Goal: Task Accomplishment & Management: Complete application form

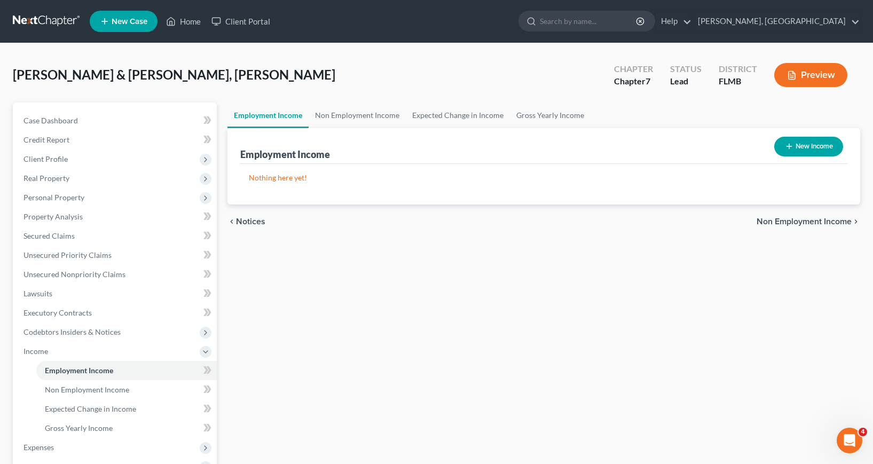
click at [789, 147] on line "button" at bounding box center [789, 146] width 0 height 5
select select "0"
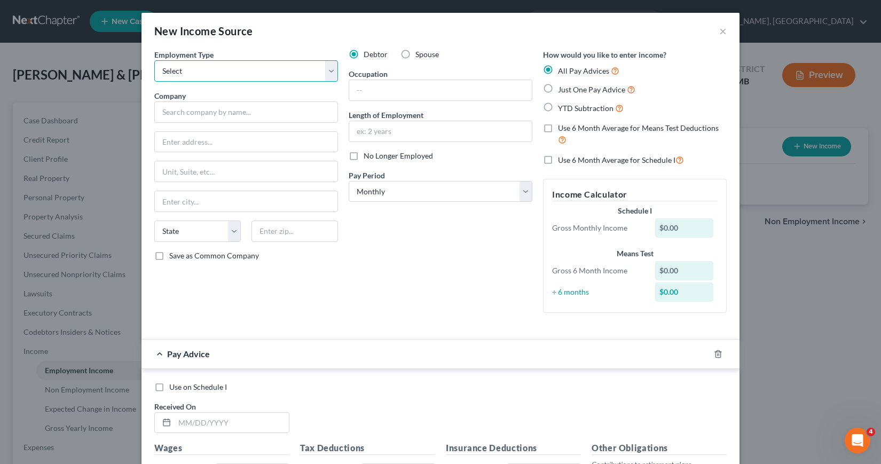
click at [326, 72] on select "Select Full or [DEMOGRAPHIC_DATA] Employment Self Employment" at bounding box center [246, 70] width 184 height 21
select select "0"
click at [154, 60] on select "Select Full or [DEMOGRAPHIC_DATA] Employment Self Employment" at bounding box center [246, 70] width 184 height 21
click at [175, 116] on input "text" at bounding box center [246, 111] width 184 height 21
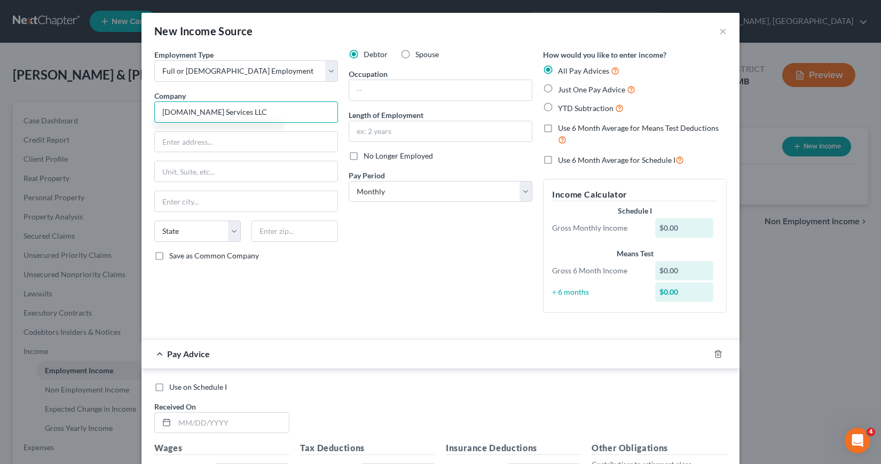
type input "[DOMAIN_NAME] Services LLC"
type input "[STREET_ADDRESS][PERSON_NAME]"
type input "[GEOGRAPHIC_DATA]"
select select "9"
type input "33634"
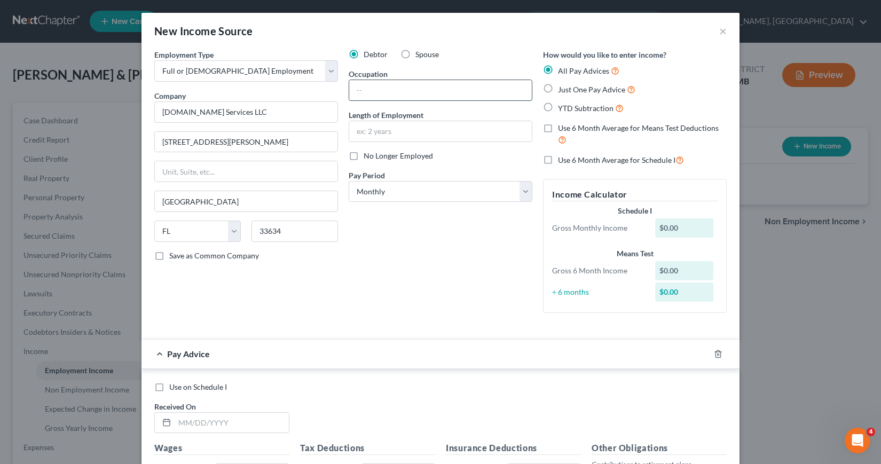
click at [354, 91] on input "text" at bounding box center [440, 90] width 183 height 20
type input "Fork Lift Operator"
click at [352, 131] on input "text" at bounding box center [440, 131] width 183 height 20
type input "2 years"
click at [521, 190] on select "Select Monthly Twice Monthly Every Other Week Weekly" at bounding box center [441, 191] width 184 height 21
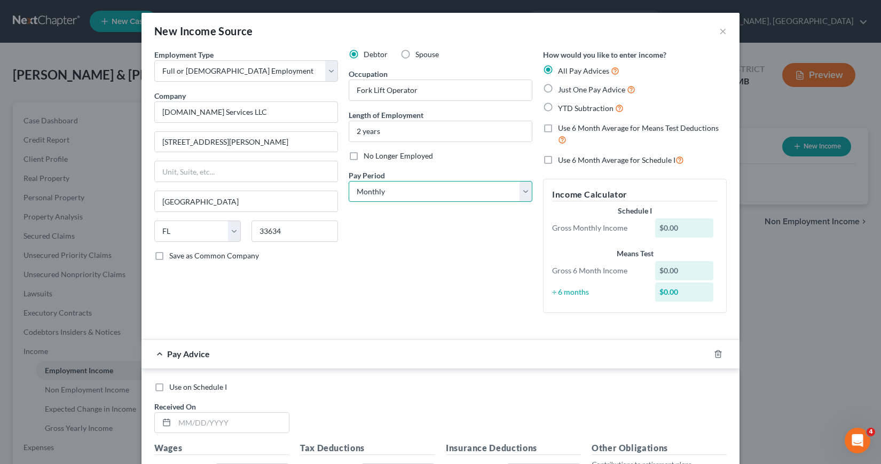
select select "3"
click at [349, 181] on select "Select Monthly Twice Monthly Every Other Week Weekly" at bounding box center [441, 191] width 184 height 21
drag, startPoint x: 544, startPoint y: 127, endPoint x: 545, endPoint y: 155, distance: 28.3
click at [558, 128] on label "Use 6 Month Average for Means Test Deductions" at bounding box center [642, 134] width 169 height 23
click at [562, 128] on input "Use 6 Month Average for Means Test Deductions" at bounding box center [565, 126] width 7 height 7
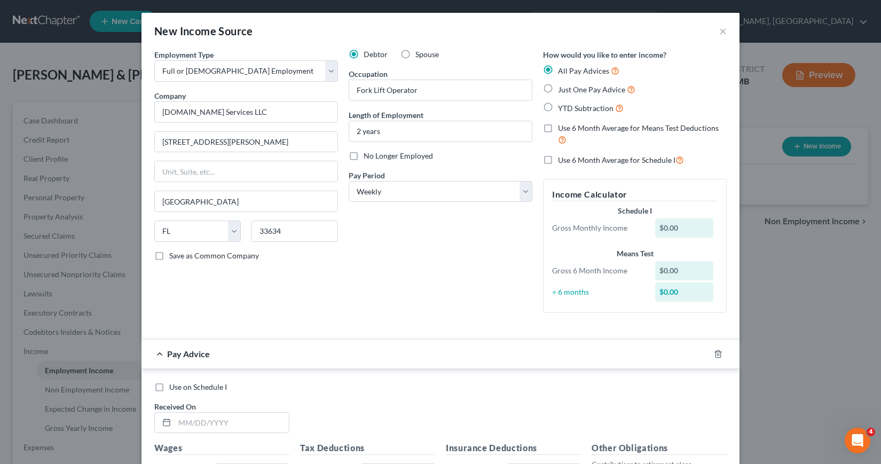
checkbox input "true"
click at [558, 161] on label "Use 6 Month Average for Schedule I" at bounding box center [621, 160] width 126 height 12
click at [562, 161] on input "Use 6 Month Average for Schedule I" at bounding box center [565, 157] width 7 height 7
checkbox input "true"
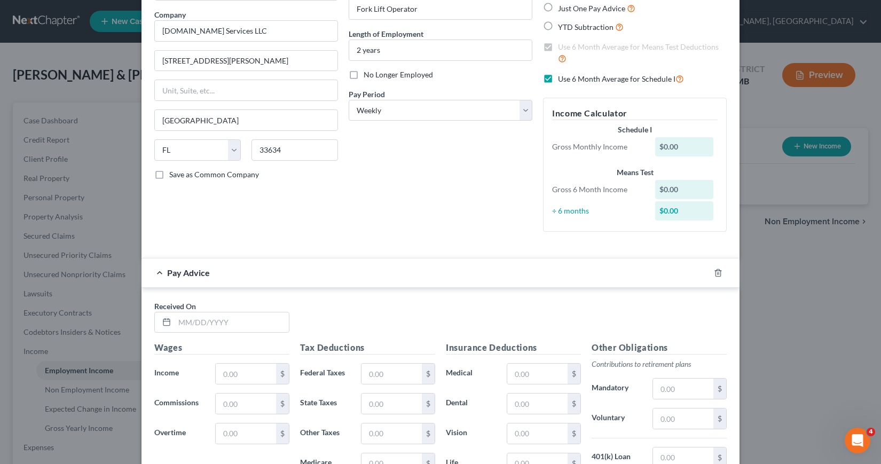
scroll to position [160, 0]
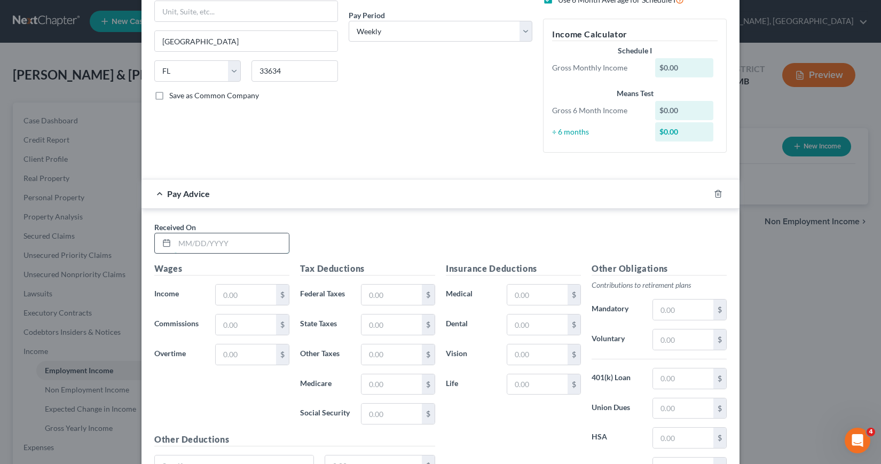
click at [176, 242] on input "text" at bounding box center [232, 243] width 114 height 20
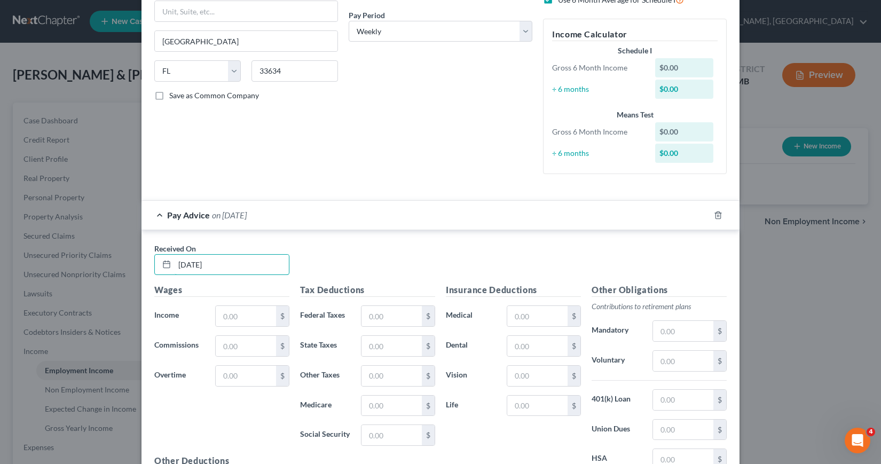
type input "[DATE]"
type input "487.33"
click at [367, 315] on input "text" at bounding box center [392, 316] width 60 height 20
type input "18.43"
type input "7.13"
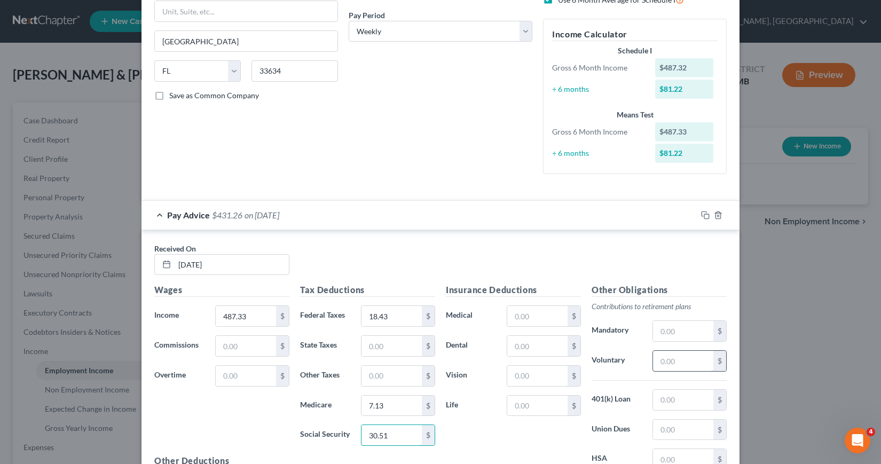
type input "30.51"
click at [653, 363] on input "text" at bounding box center [683, 361] width 60 height 20
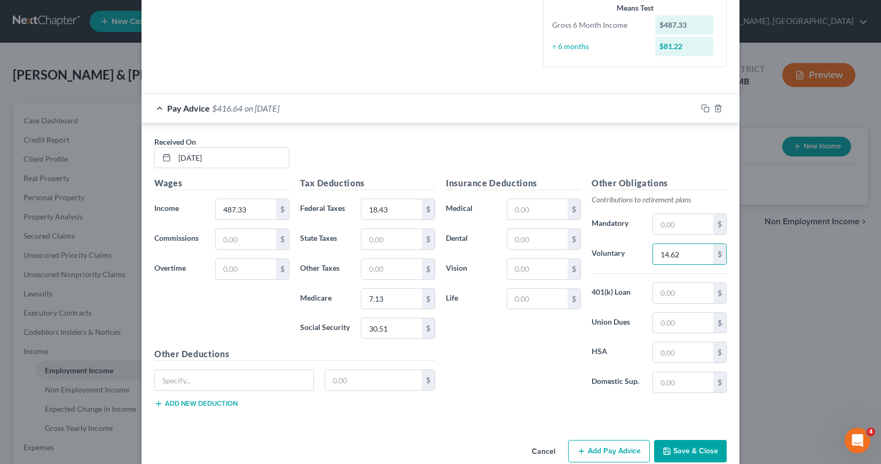
scroll to position [287, 0]
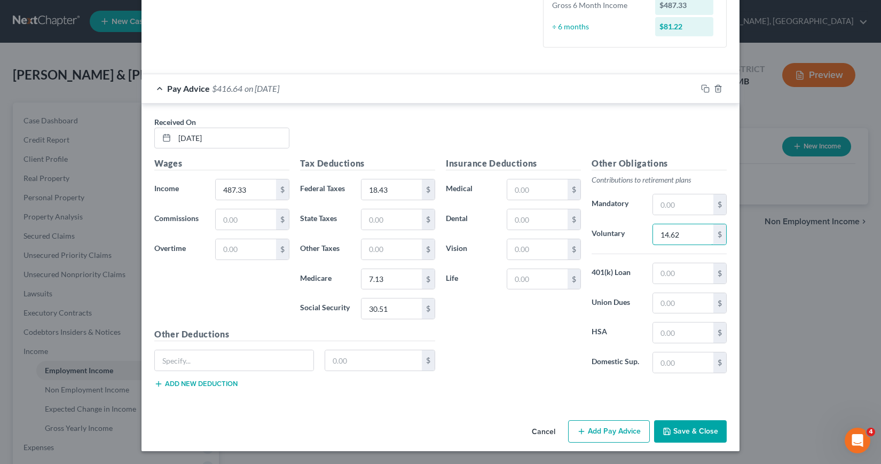
type input "14.62"
click at [601, 432] on button "Add Pay Advice" at bounding box center [609, 431] width 82 height 22
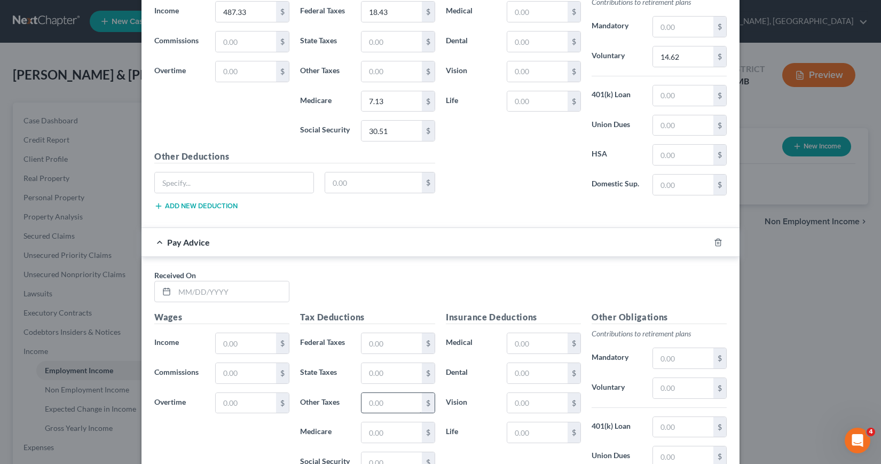
scroll to position [500, 0]
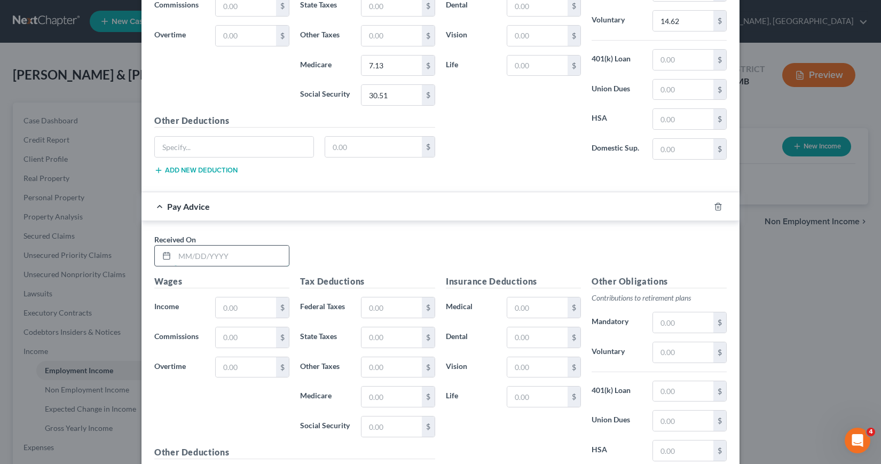
click at [177, 254] on input "text" at bounding box center [232, 256] width 114 height 20
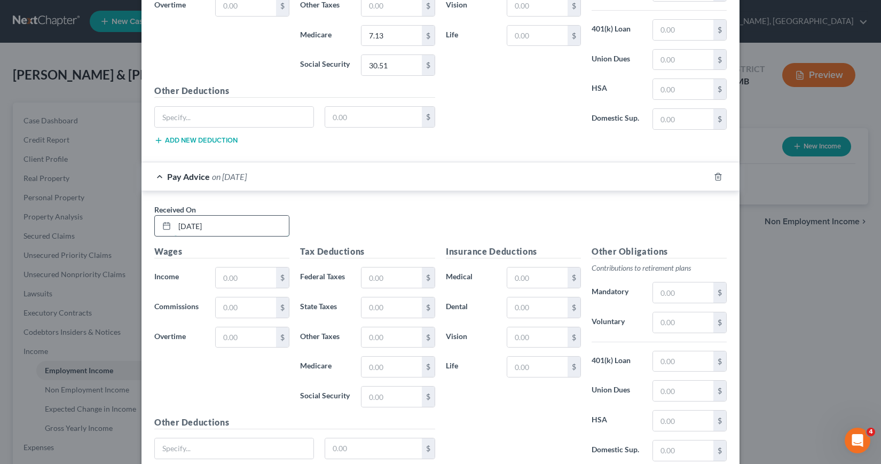
scroll to position [554, 0]
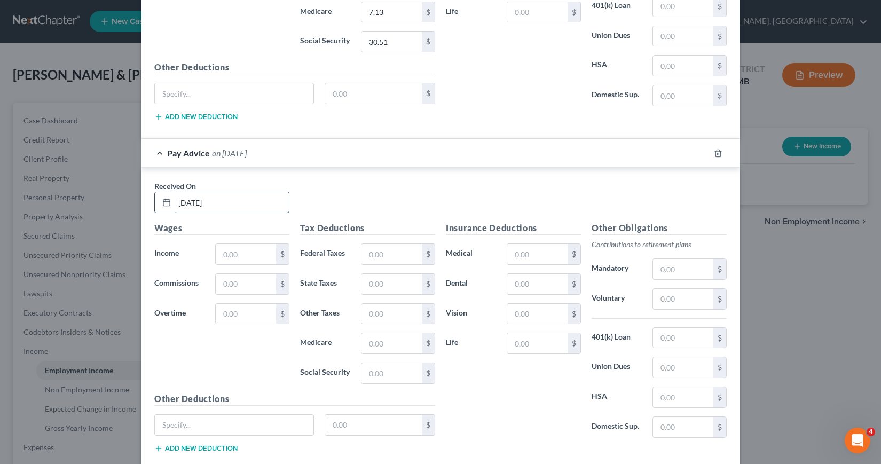
type input "[DATE]"
type input "556.33"
click at [365, 255] on input "text" at bounding box center [392, 254] width 60 height 20
type input "25.55"
type input "8.14"
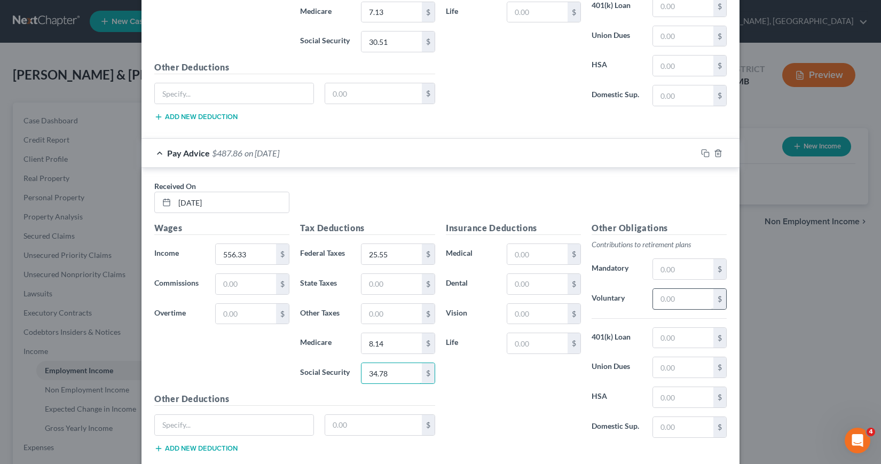
type input "34.78"
click at [653, 297] on input "text" at bounding box center [683, 299] width 60 height 20
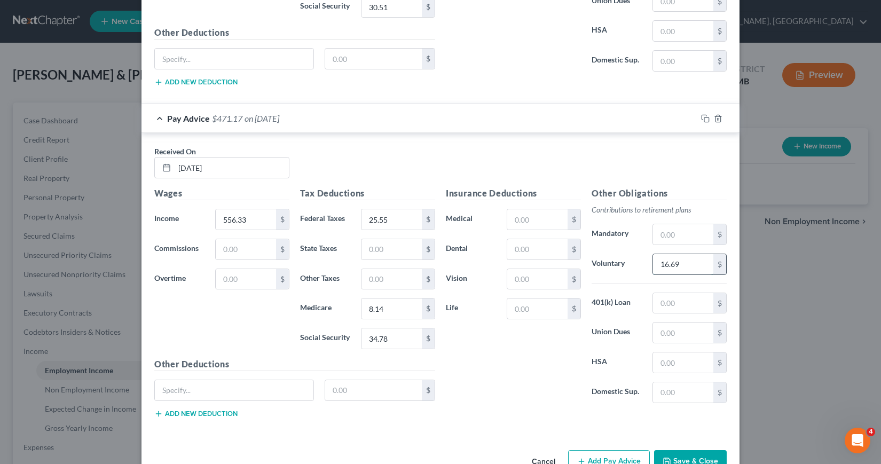
scroll to position [618, 0]
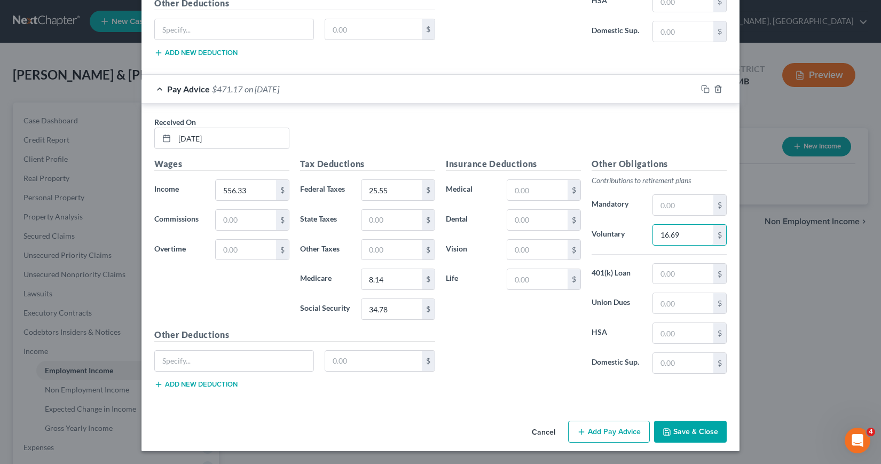
type input "16.69"
click at [599, 428] on button "Add Pay Advice" at bounding box center [609, 432] width 82 height 22
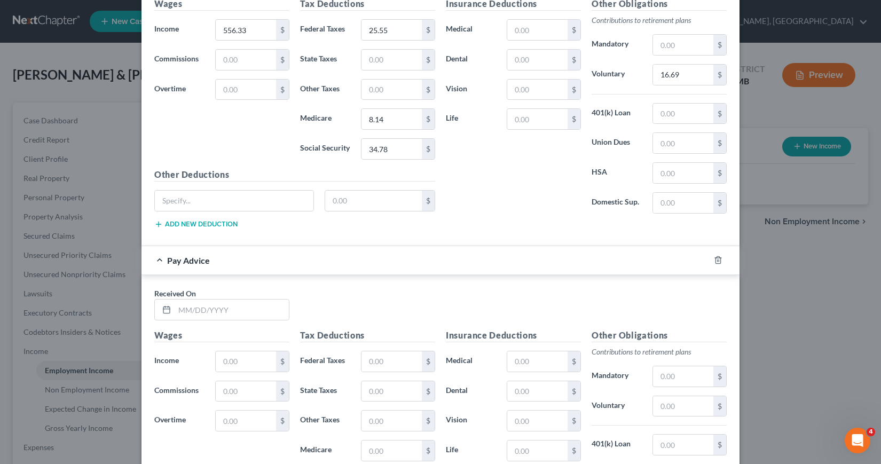
scroll to position [832, 0]
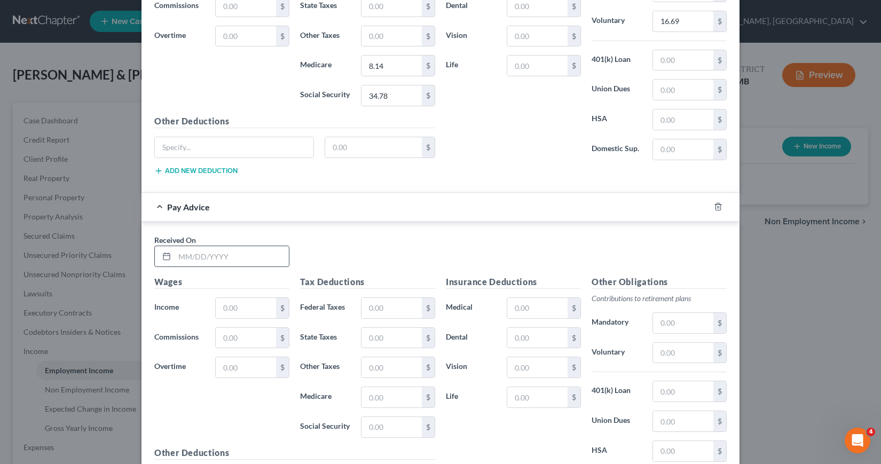
click at [175, 255] on input "text" at bounding box center [232, 256] width 114 height 20
type input "[DATE]"
click at [216, 308] on input "text" at bounding box center [246, 308] width 60 height 20
type input "517.13"
type input "21.32"
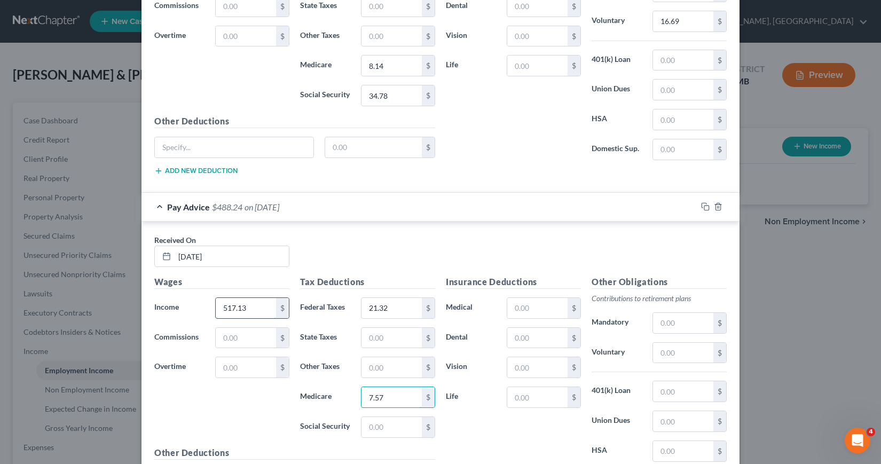
type input "7.57"
type input "32.36"
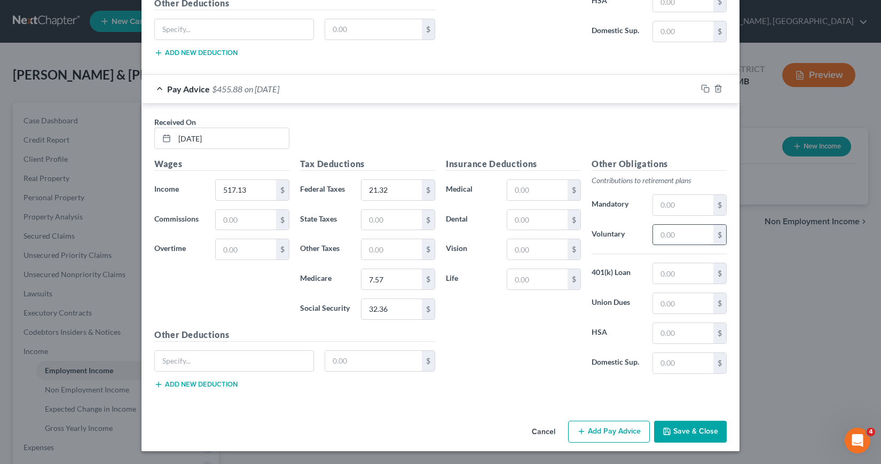
click at [655, 235] on input "text" at bounding box center [683, 235] width 60 height 20
type input "15.51"
click at [613, 430] on button "Add Pay Advice" at bounding box center [609, 432] width 82 height 22
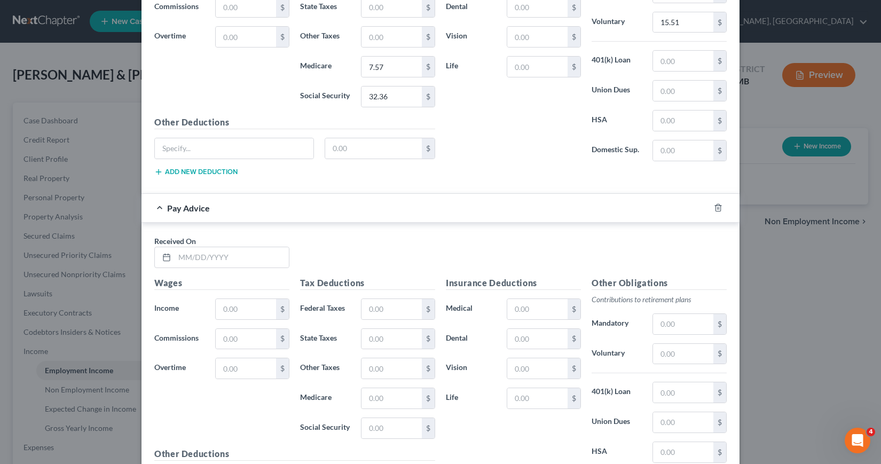
scroll to position [1163, 0]
click at [177, 259] on input "text" at bounding box center [232, 256] width 114 height 20
type input "[DATE]"
type input "516.73"
type input "21.28"
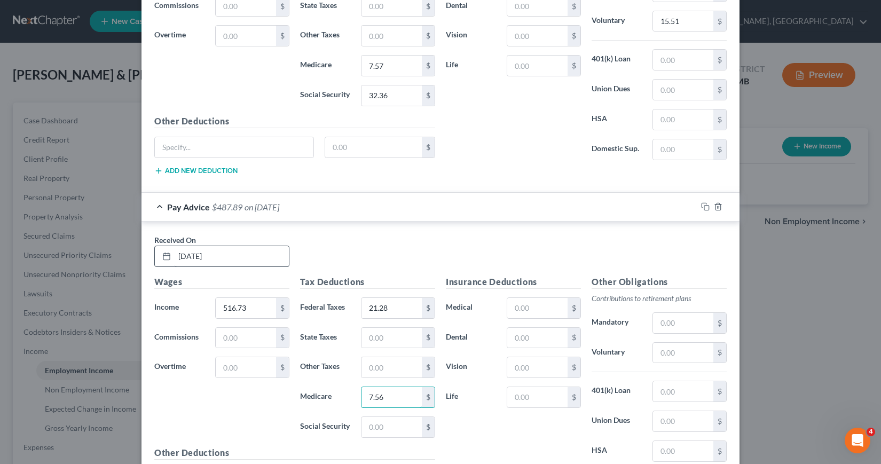
type input "7.56"
type input "32.34"
click at [655, 350] on input "text" at bounding box center [683, 353] width 60 height 20
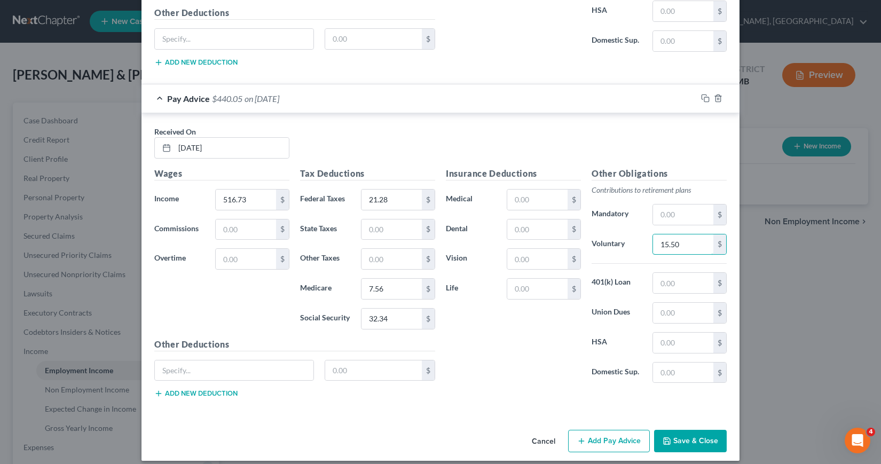
scroll to position [1281, 0]
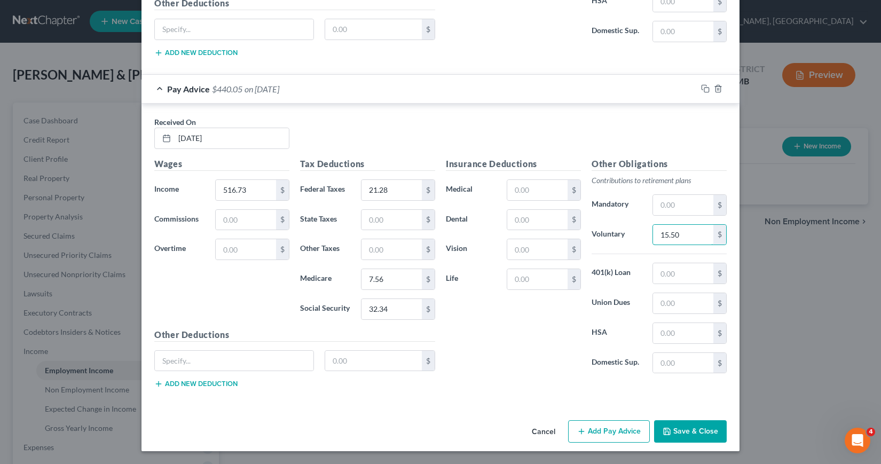
type input "15.50"
click at [678, 433] on button "Save & Close" at bounding box center [690, 431] width 73 height 22
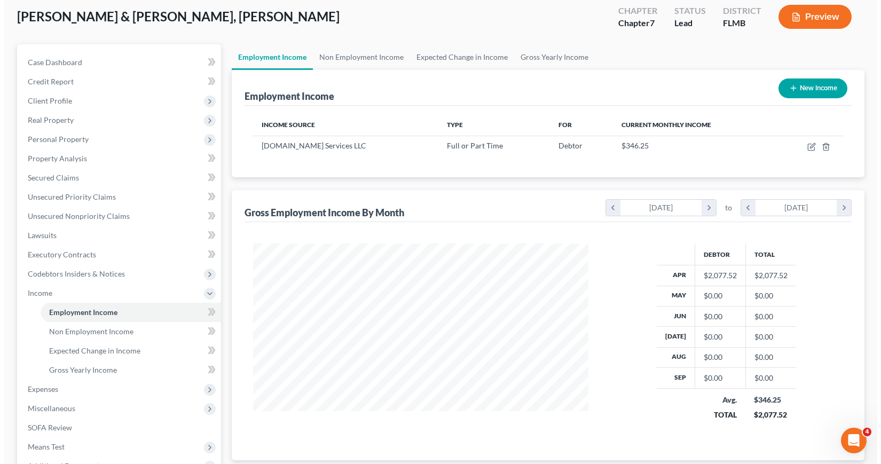
scroll to position [0, 0]
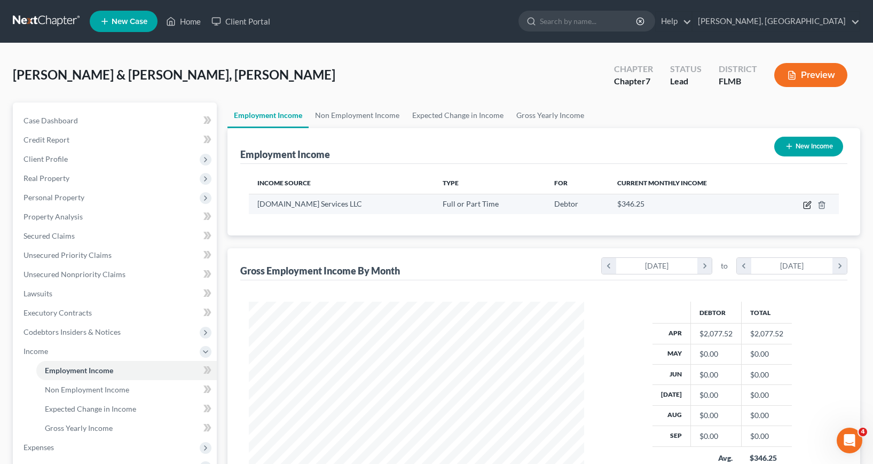
click at [806, 205] on icon "button" at bounding box center [808, 203] width 5 height 5
select select "0"
select select "9"
select select "3"
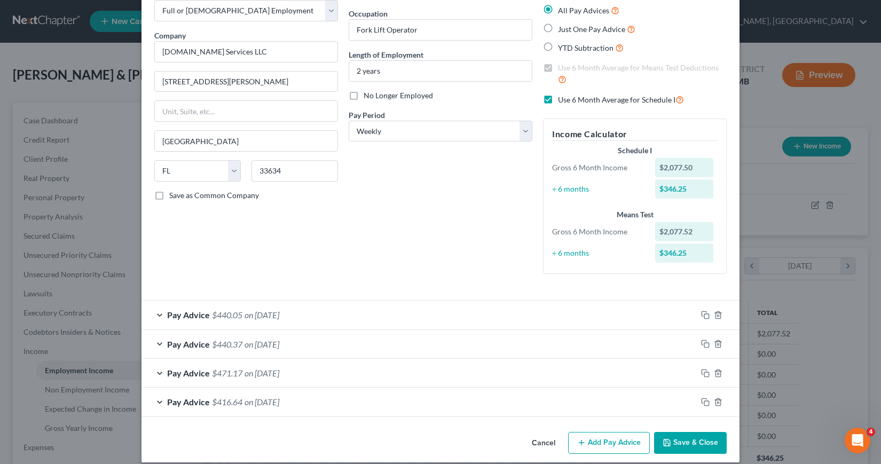
scroll to position [72, 0]
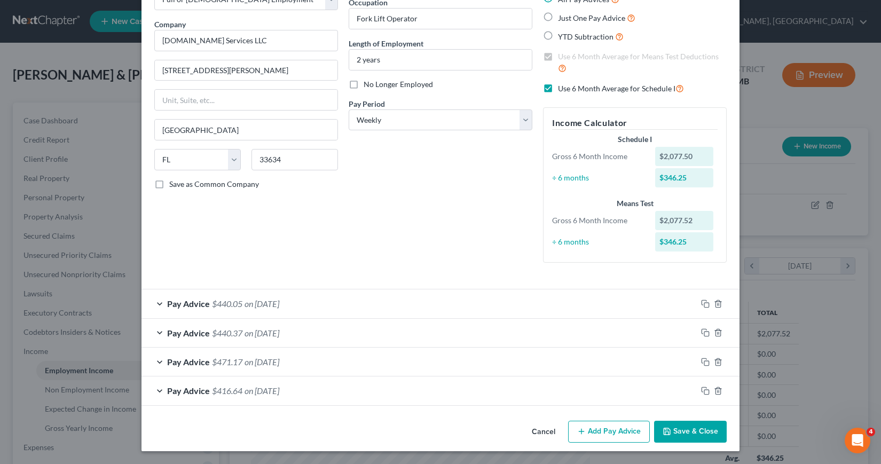
click at [591, 428] on button "Add Pay Advice" at bounding box center [609, 432] width 82 height 22
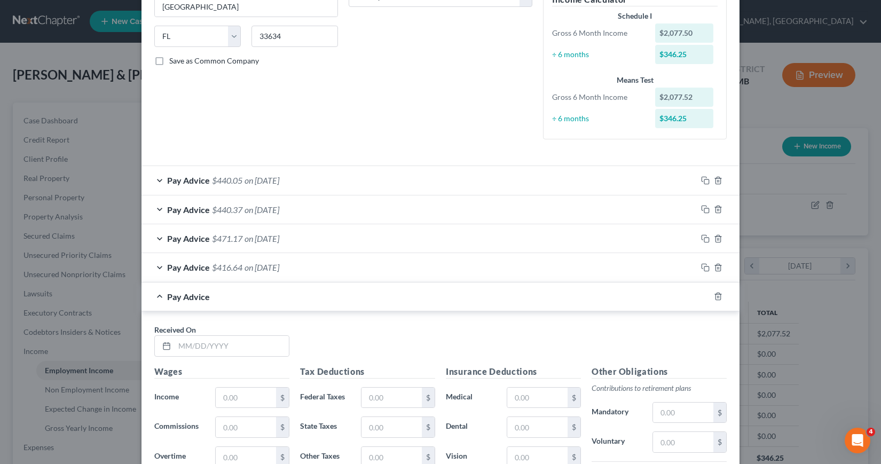
scroll to position [339, 0]
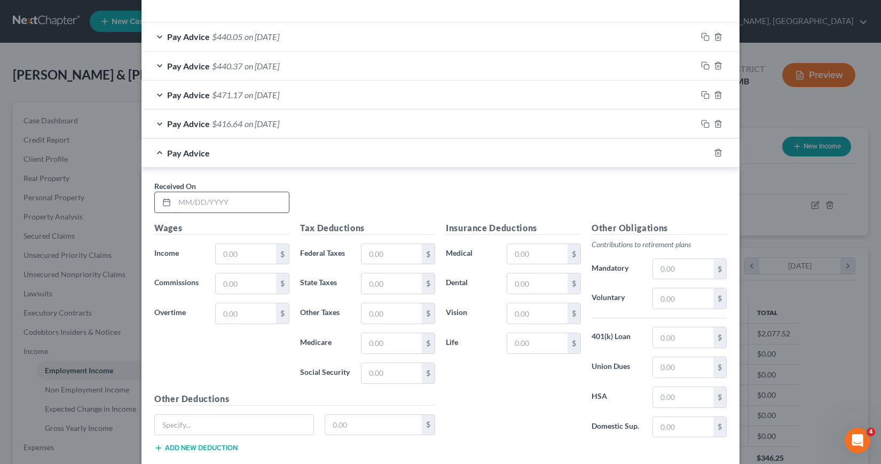
click at [176, 202] on input "text" at bounding box center [232, 202] width 114 height 20
type input "[DATE]"
type input "430.45"
type input "12.91"
type input "6.31"
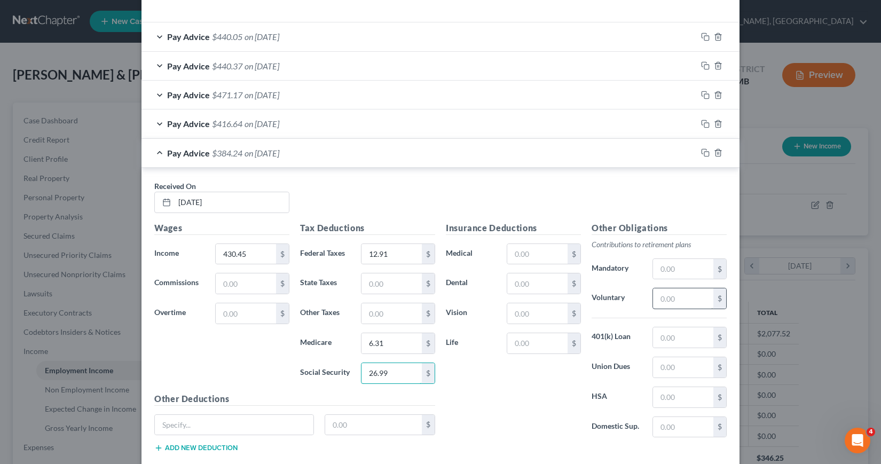
type input "26.99"
click at [657, 299] on input "text" at bounding box center [683, 298] width 60 height 20
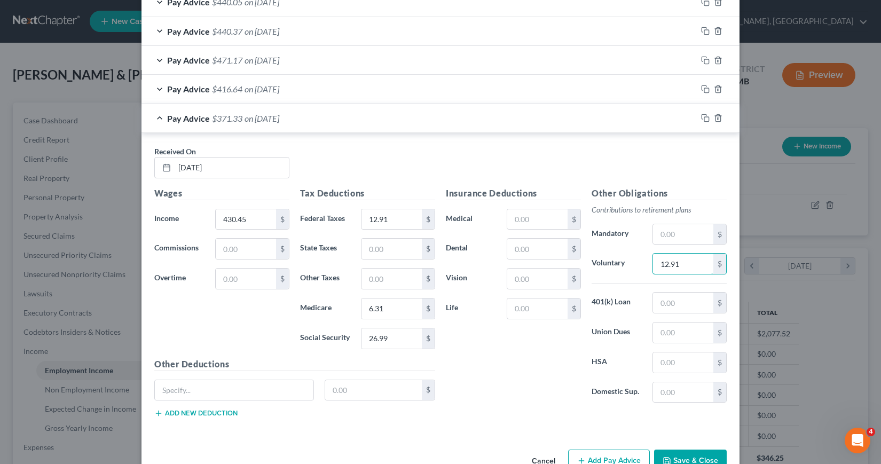
scroll to position [403, 0]
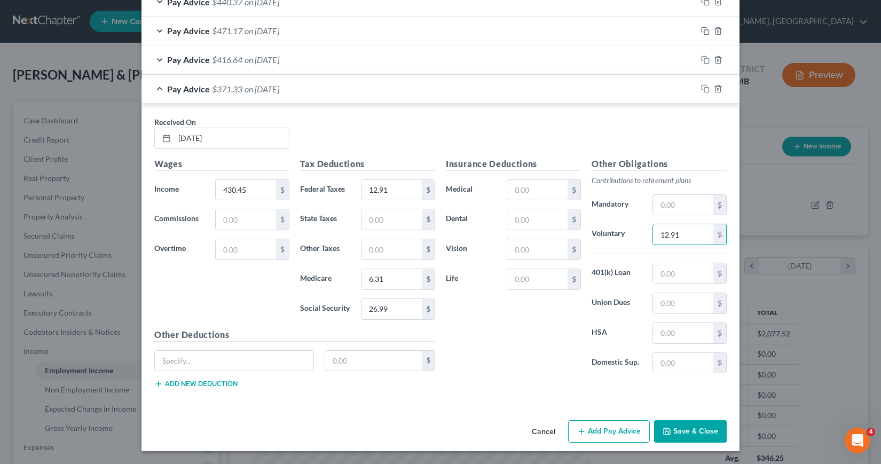
type input "12.91"
click at [605, 430] on button "Add Pay Advice" at bounding box center [609, 431] width 82 height 22
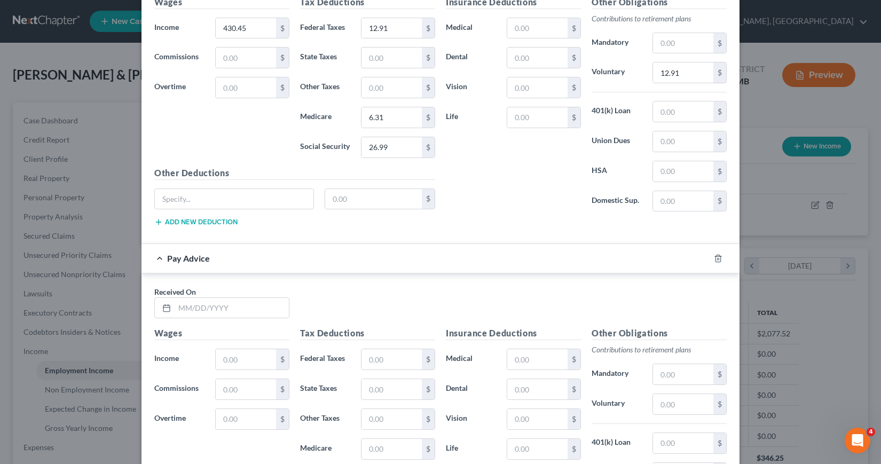
scroll to position [723, 0]
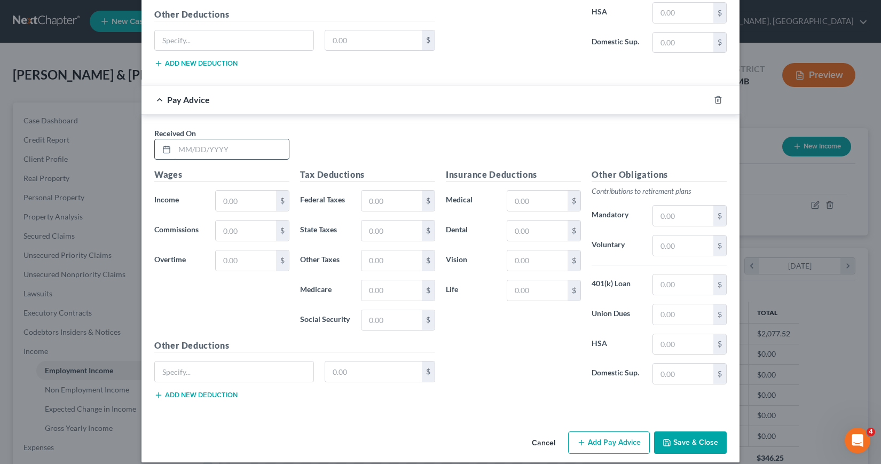
click at [177, 150] on input "text" at bounding box center [232, 149] width 114 height 20
type input "[DATE]"
type input "397.35"
type input "9.70"
type input "5.84"
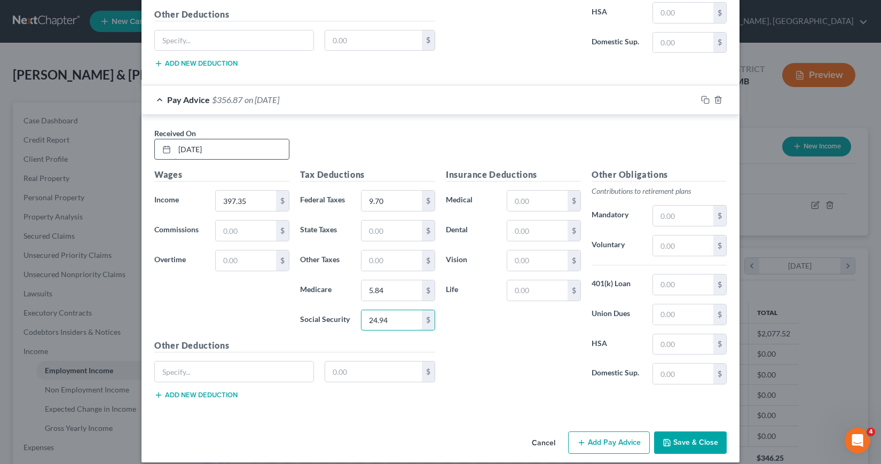
type input "24.94"
click at [656, 248] on input "text" at bounding box center [683, 246] width 60 height 20
type input "11.92"
click at [605, 444] on button "Add Pay Advice" at bounding box center [609, 443] width 82 height 22
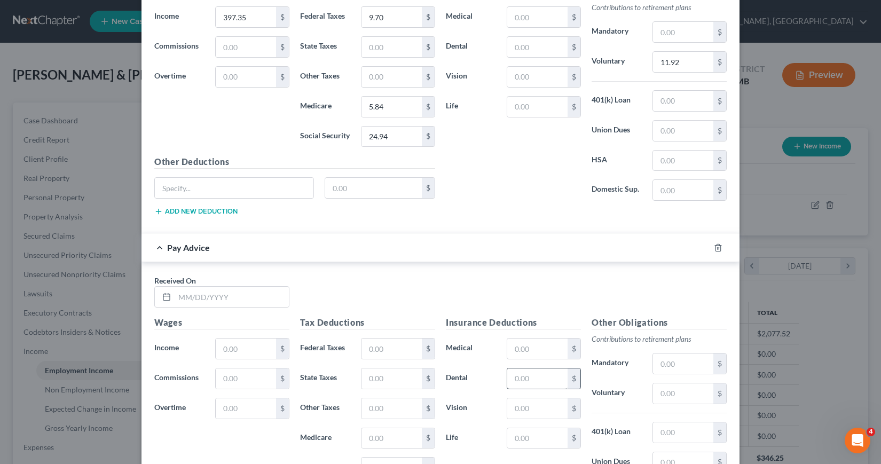
scroll to position [937, 0]
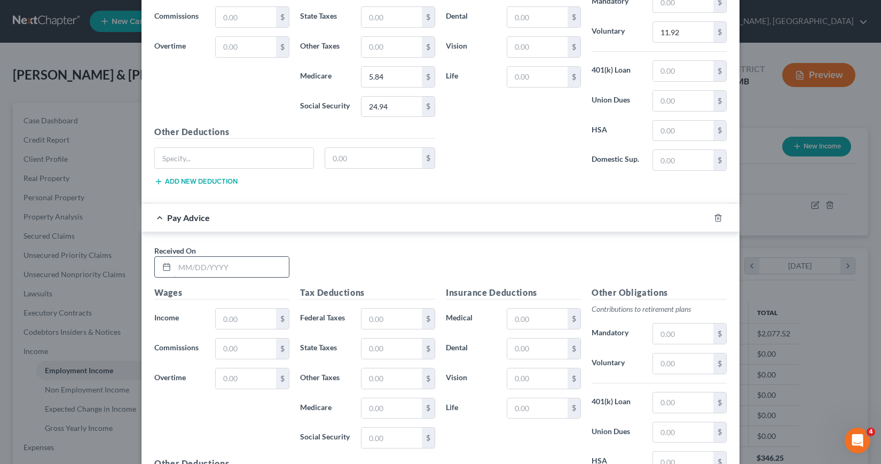
drag, startPoint x: 173, startPoint y: 267, endPoint x: 177, endPoint y: 270, distance: 5.8
click at [175, 268] on input "text" at bounding box center [232, 267] width 114 height 20
type input "[DATE]"
type input "198.97"
type input "2.95"
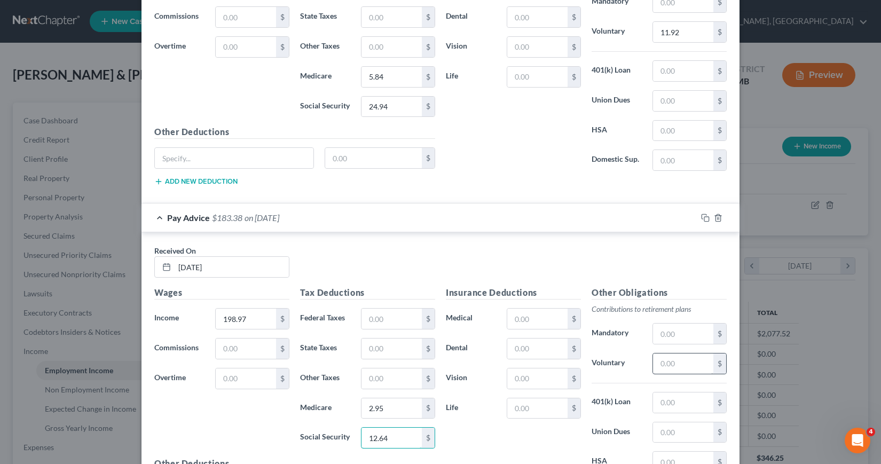
type input "12.64"
click at [653, 365] on input "text" at bounding box center [683, 364] width 60 height 20
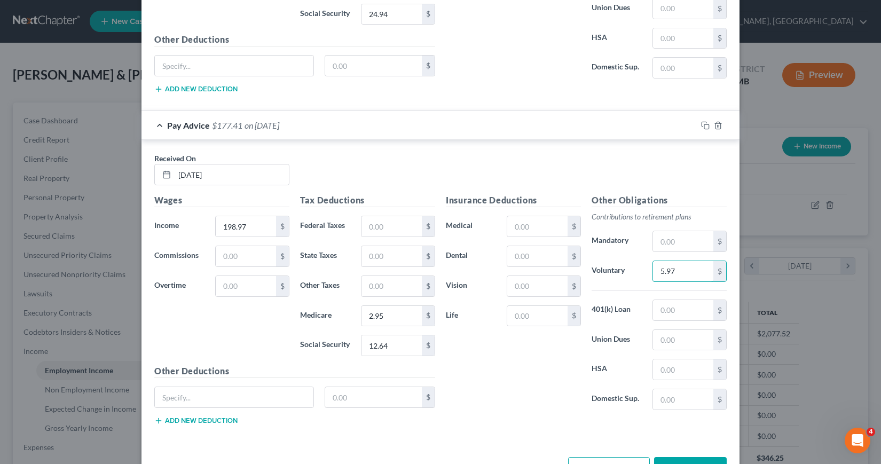
scroll to position [1066, 0]
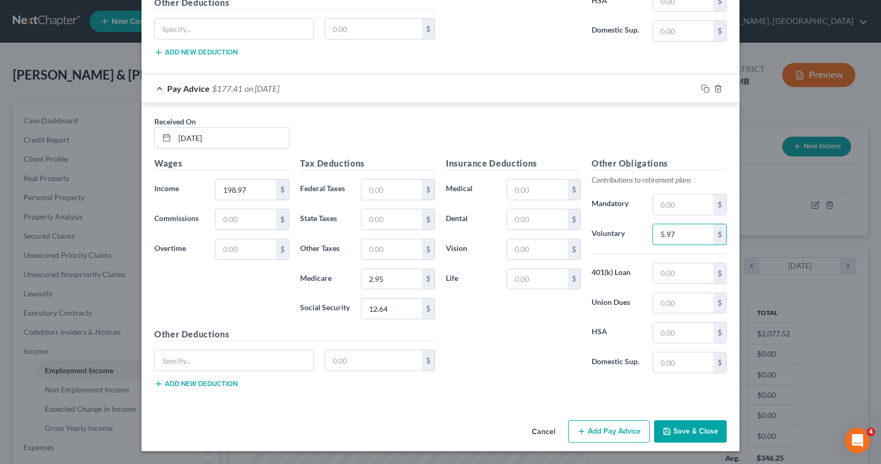
type input "5.97"
click at [603, 432] on button "Add Pay Advice" at bounding box center [609, 431] width 82 height 22
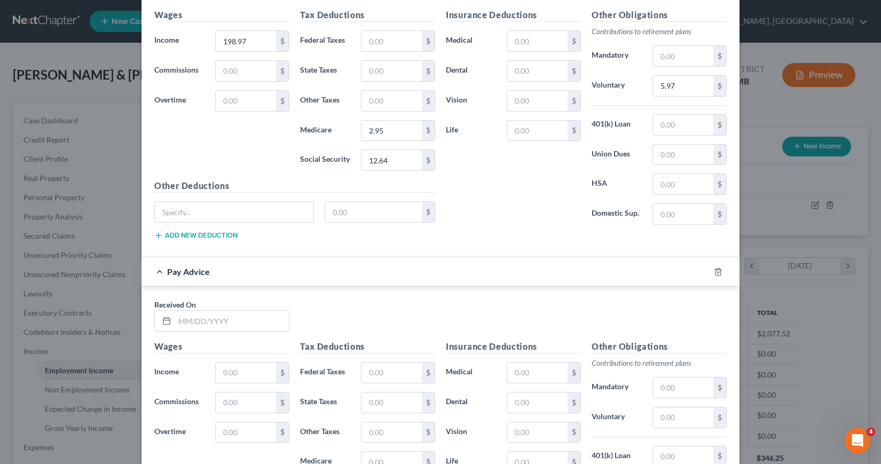
scroll to position [1387, 0]
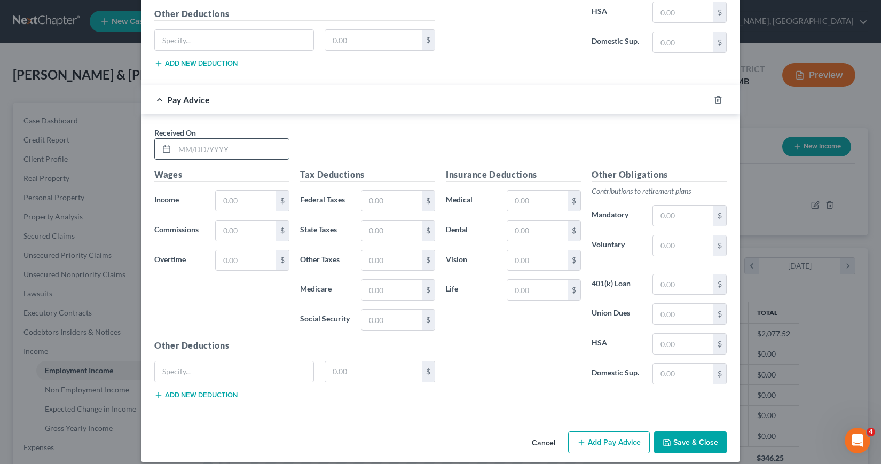
click at [175, 148] on input "text" at bounding box center [232, 149] width 114 height 20
type input "[DATE]"
type input "367.41"
type input "6.79"
type input "5.40"
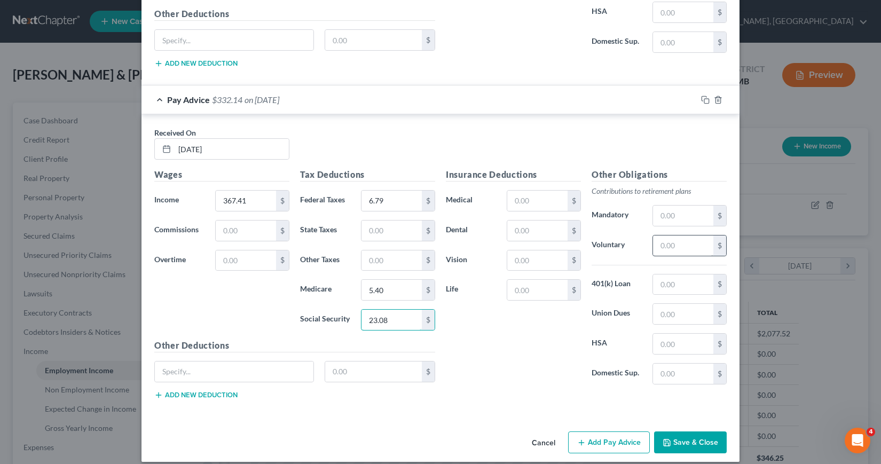
type input "23.08"
click at [655, 244] on input "text" at bounding box center [683, 246] width 60 height 20
type input "11.02"
click at [581, 444] on icon "button" at bounding box center [581, 442] width 9 height 9
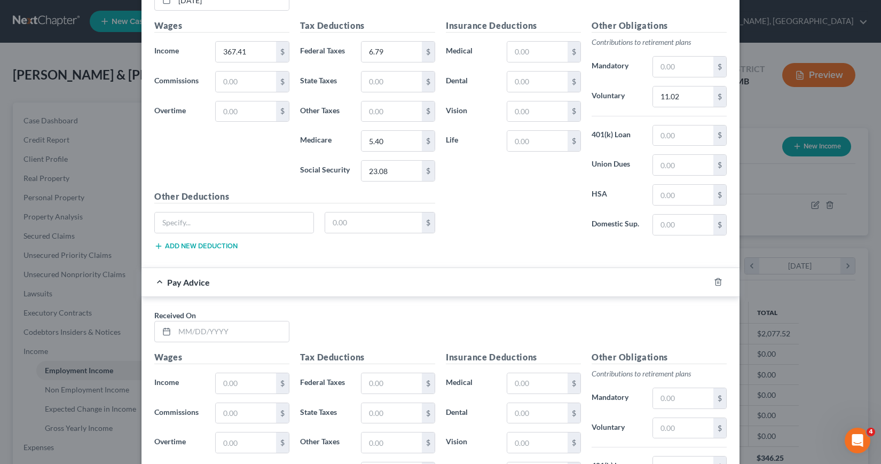
scroll to position [1707, 0]
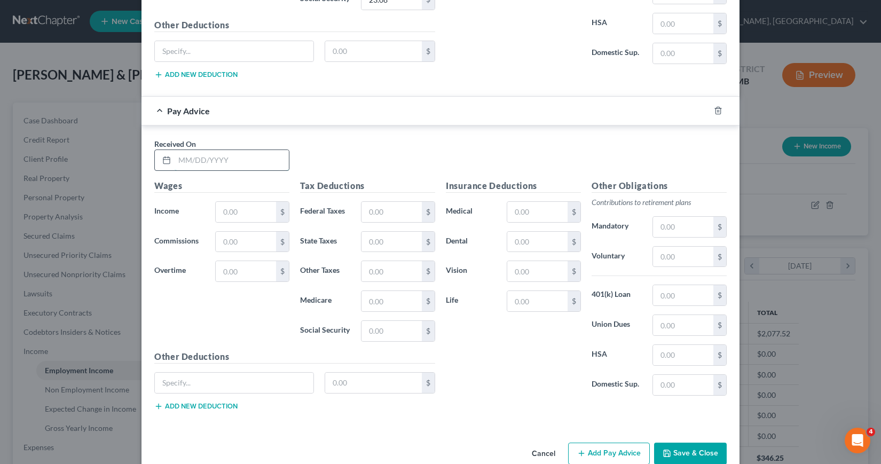
click at [178, 159] on input "text" at bounding box center [232, 160] width 114 height 20
type input "[DATE]"
type input "467.88"
type input "16.54"
type input "6.85"
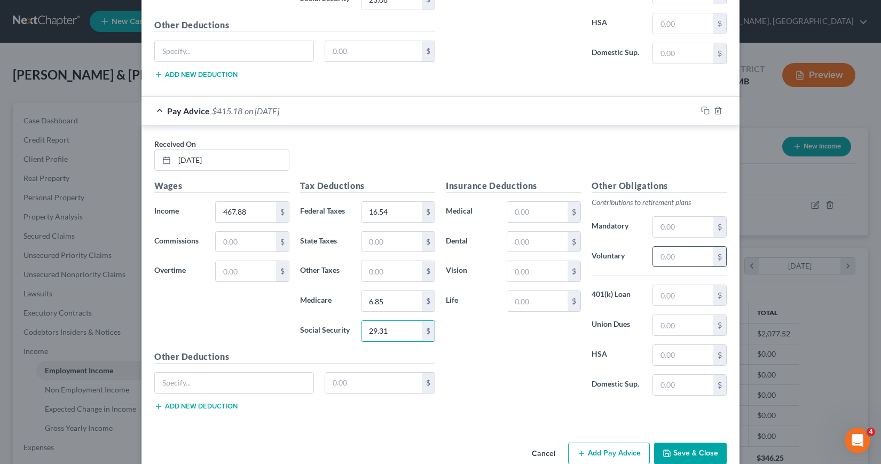
type input "29.31"
click at [659, 254] on input "text" at bounding box center [683, 257] width 60 height 20
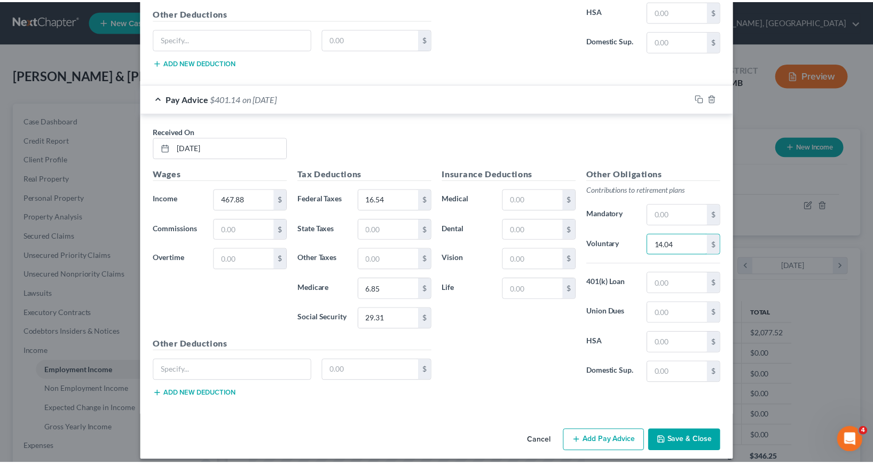
scroll to position [1729, 0]
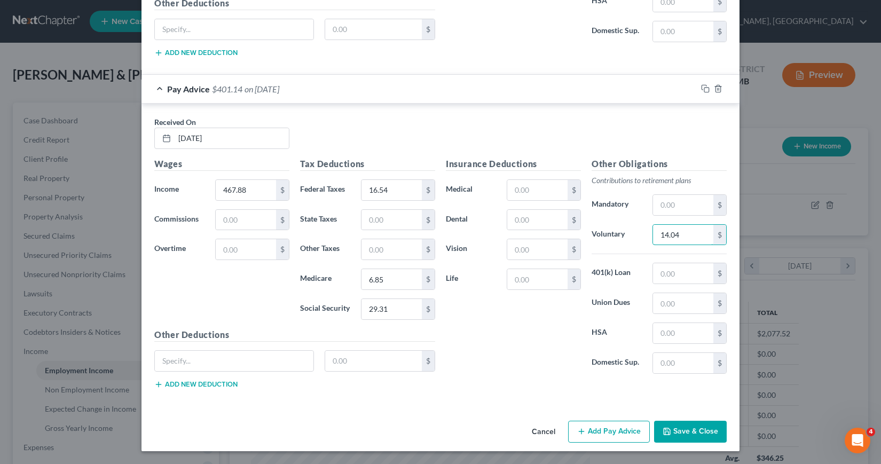
type input "14.04"
click at [675, 431] on button "Save & Close" at bounding box center [690, 432] width 73 height 22
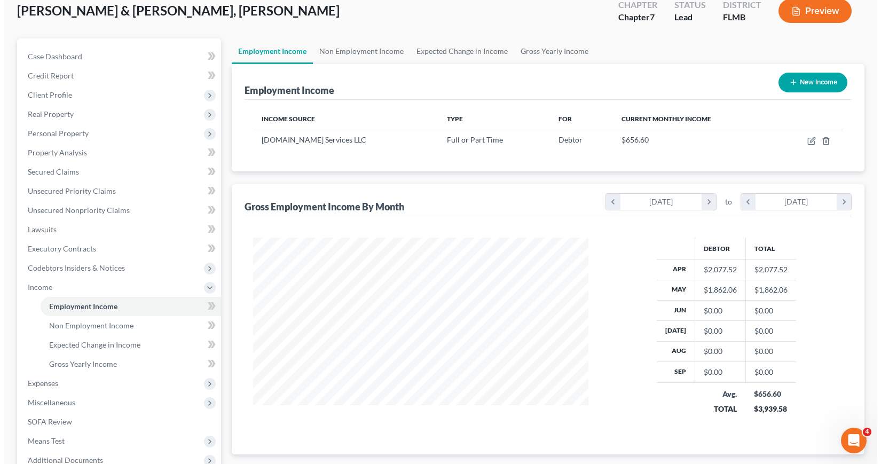
scroll to position [0, 0]
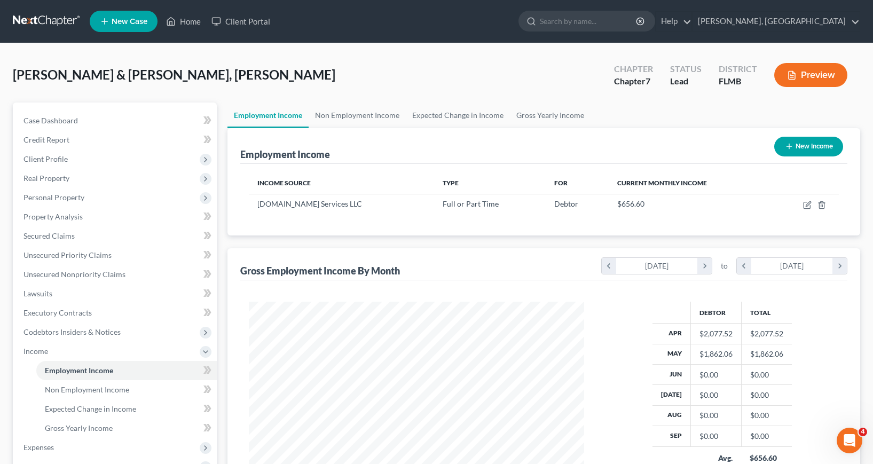
click at [807, 146] on button "New Income" at bounding box center [808, 147] width 69 height 20
select select "0"
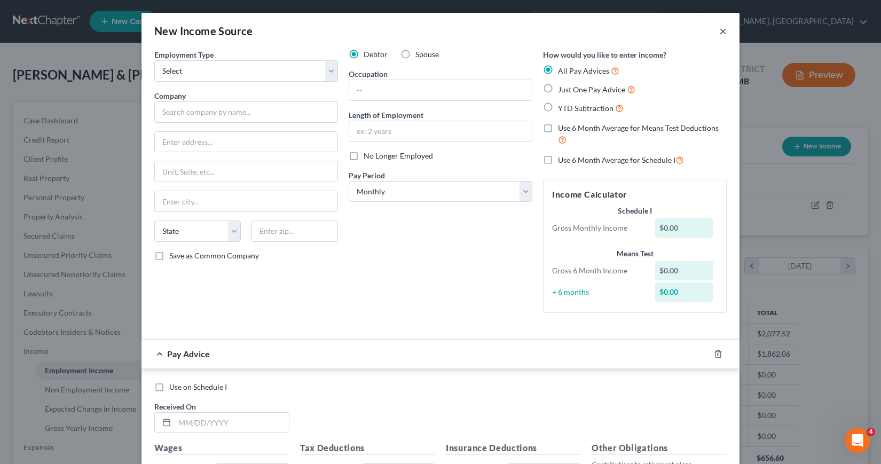
click at [720, 28] on button "×" at bounding box center [722, 31] width 7 height 13
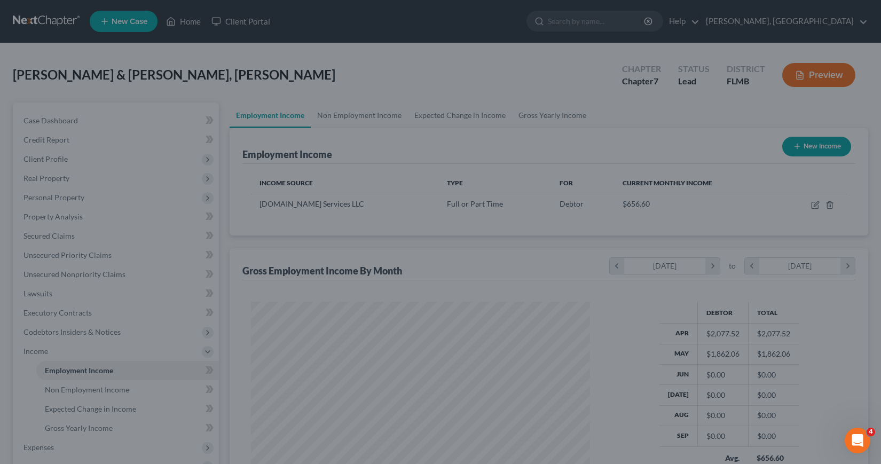
scroll to position [533905, 533739]
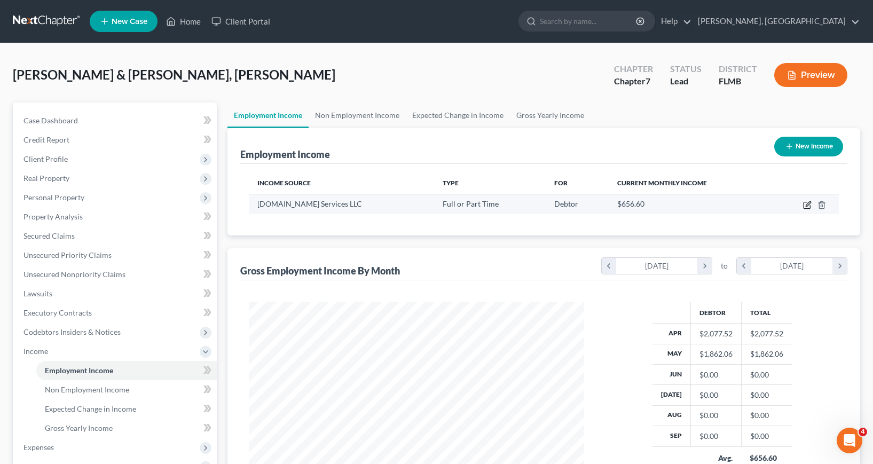
click at [806, 204] on icon "button" at bounding box center [807, 205] width 9 height 9
select select "0"
select select "9"
select select "3"
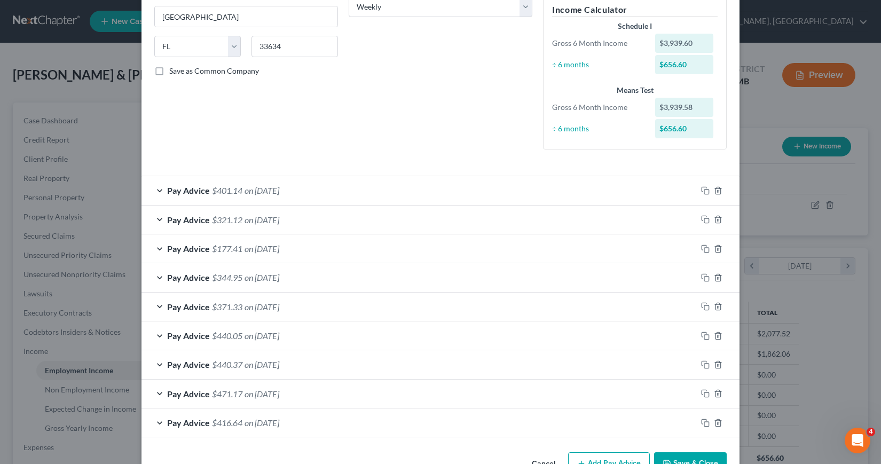
scroll to position [217, 0]
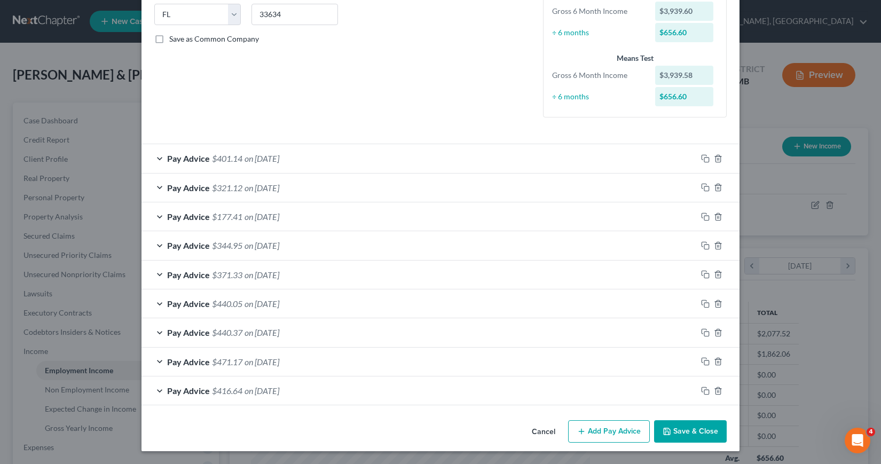
click at [604, 433] on button "Add Pay Advice" at bounding box center [609, 431] width 82 height 22
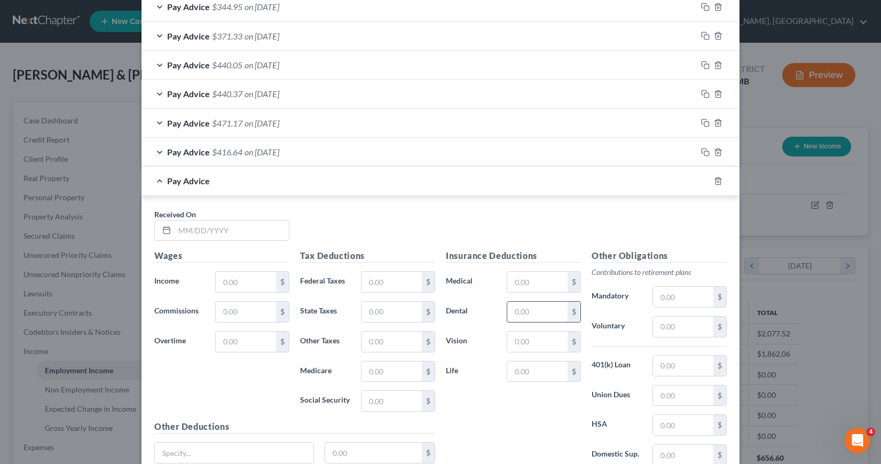
scroll to position [484, 0]
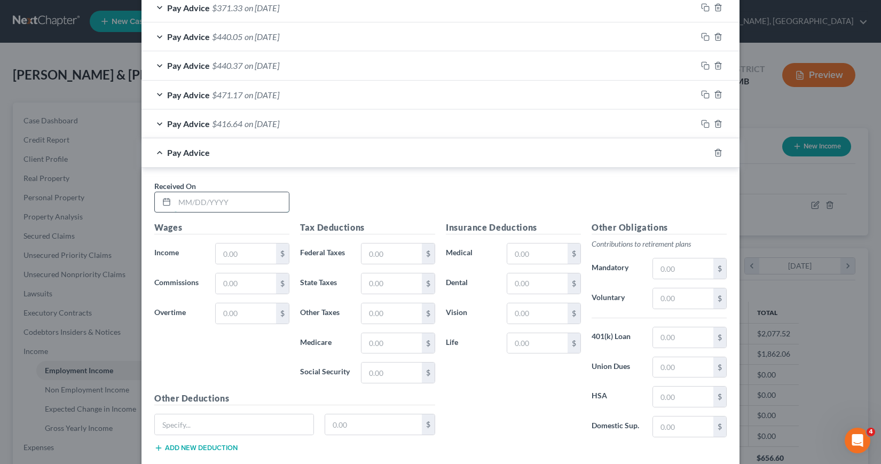
click at [178, 202] on input "text" at bounding box center [232, 202] width 114 height 20
type input "[DATE]"
type input "636.11"
type input "34.84"
type input "9.30"
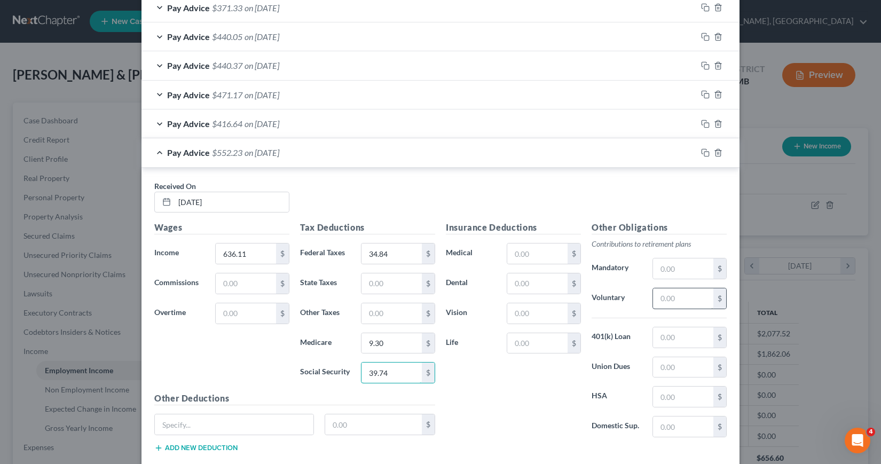
type input "39.74"
click at [653, 300] on input "text" at bounding box center [683, 298] width 60 height 20
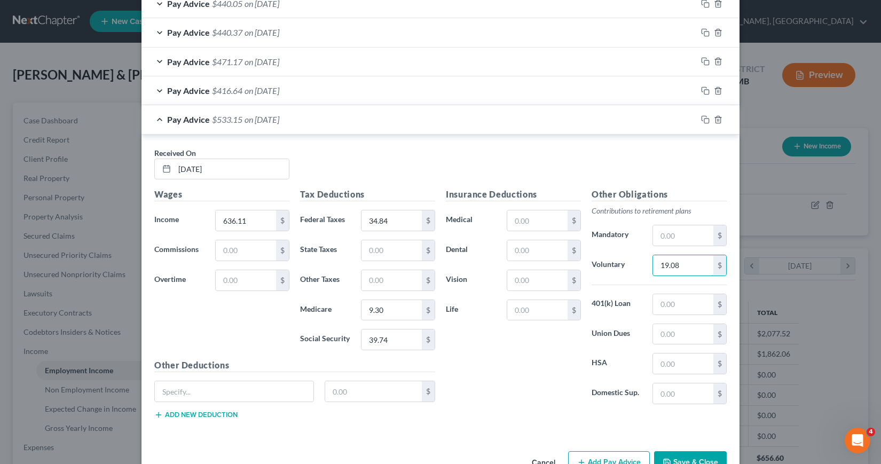
scroll to position [548, 0]
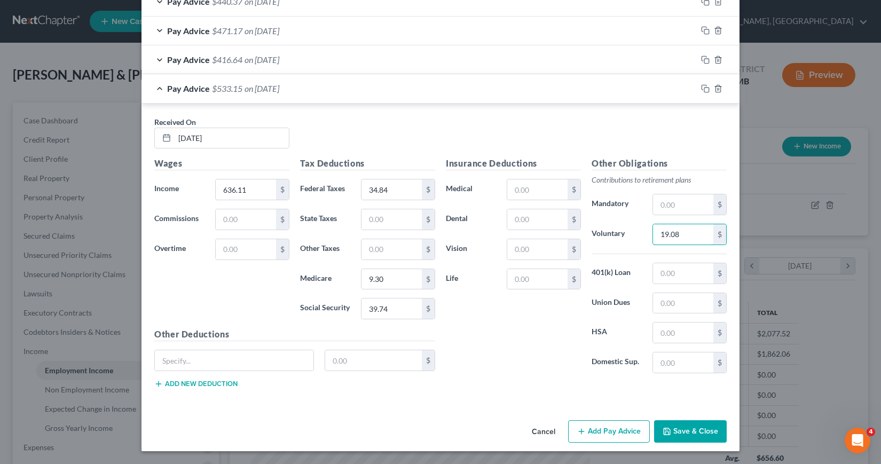
type input "19.08"
click at [593, 427] on button "Add Pay Advice" at bounding box center [609, 431] width 82 height 22
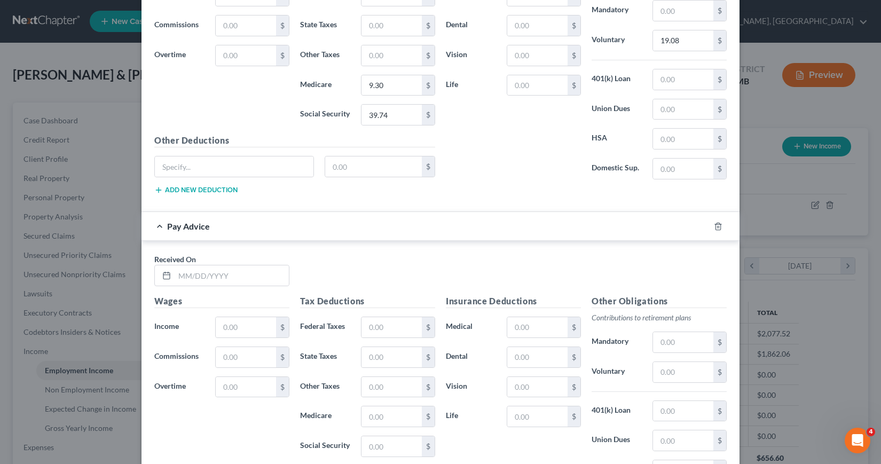
scroll to position [762, 0]
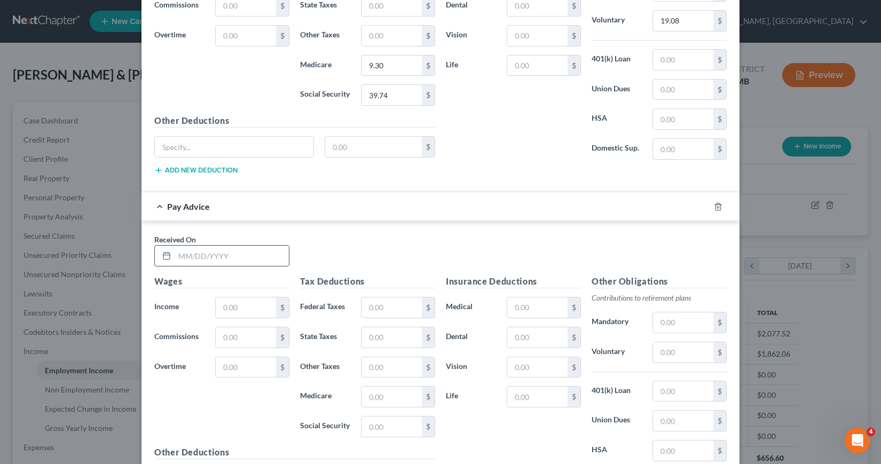
click at [178, 256] on input "text" at bounding box center [232, 256] width 114 height 20
type input "[DATE]"
type input "487.58"
type input "18.45"
type input "7.14"
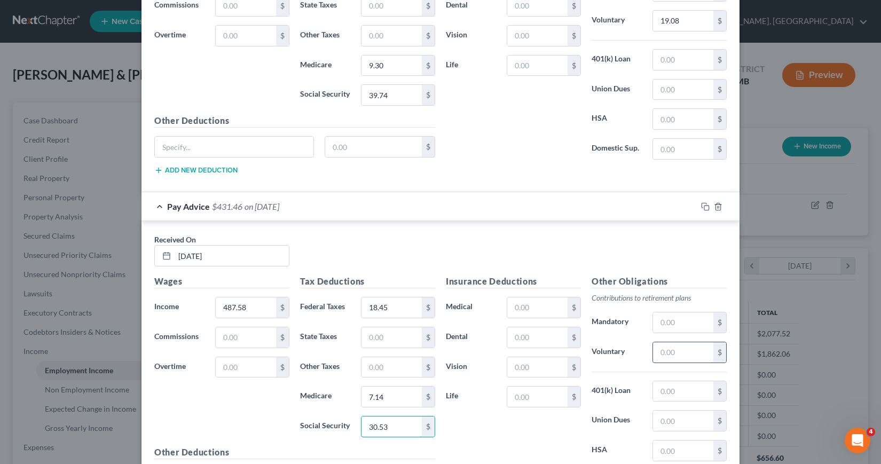
type input "30.53"
click at [655, 353] on input "text" at bounding box center [683, 352] width 60 height 20
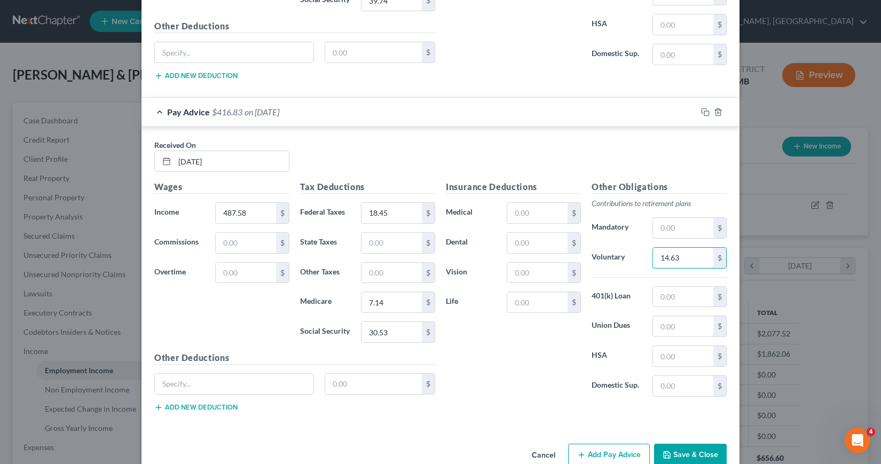
scroll to position [868, 0]
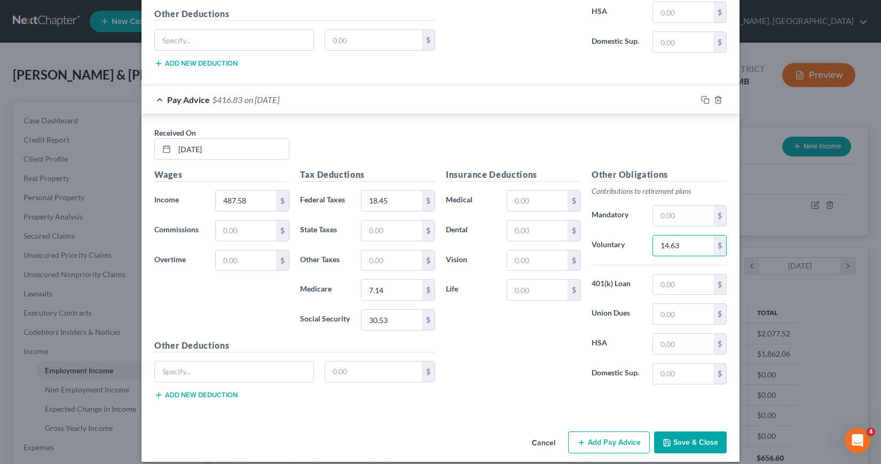
type input "14.63"
click at [623, 447] on button "Add Pay Advice" at bounding box center [609, 443] width 82 height 22
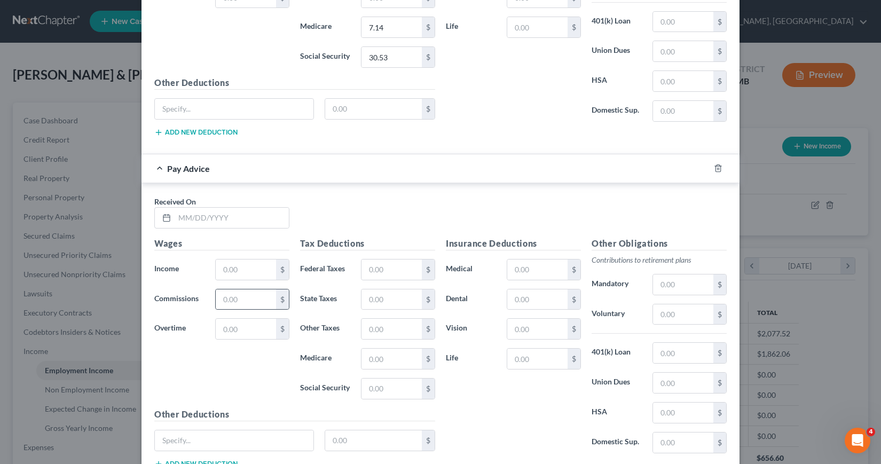
scroll to position [1135, 0]
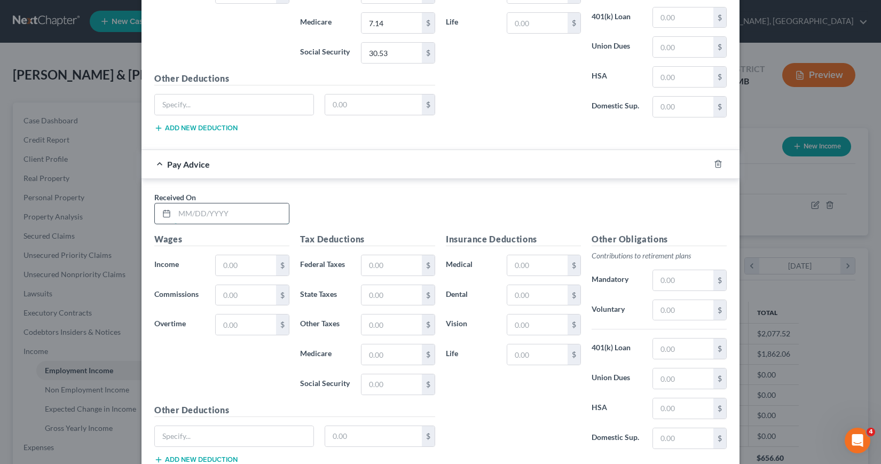
click at [178, 212] on input "text" at bounding box center [232, 213] width 114 height 20
type input "[DATE]"
type input "458.03"
type input "15.58"
type input "6.71"
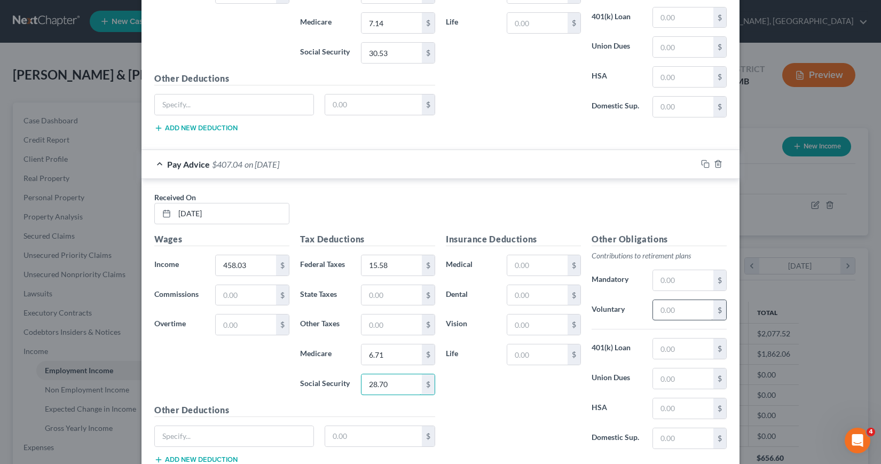
type input "28.70"
click at [657, 310] on input "text" at bounding box center [683, 310] width 60 height 20
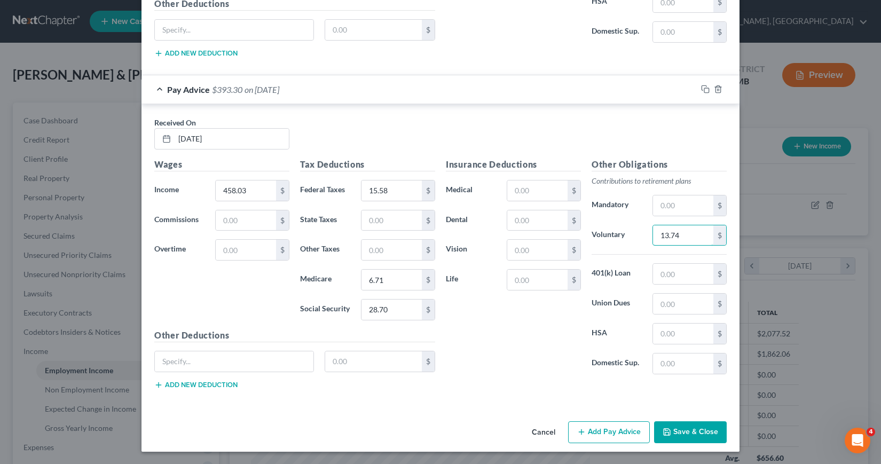
scroll to position [1211, 0]
type input "13.74"
click at [604, 430] on button "Add Pay Advice" at bounding box center [609, 432] width 82 height 22
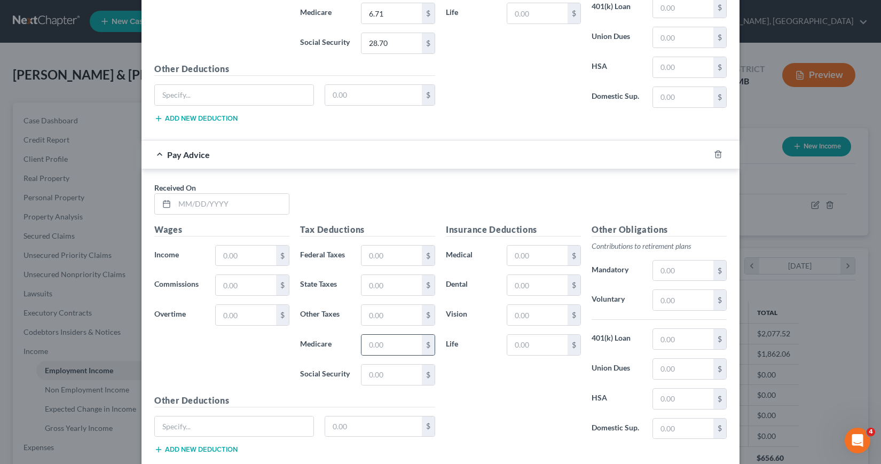
scroll to position [1478, 0]
click at [175, 202] on input "text" at bounding box center [232, 203] width 114 height 20
type input "[DATE]"
type input "487.58"
type input "18.45"
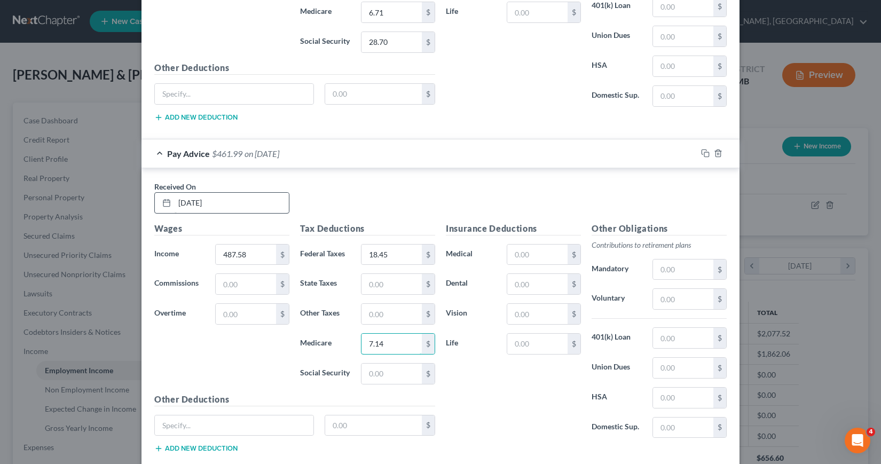
type input "7.14"
type input "30.54"
drag, startPoint x: 659, startPoint y: 298, endPoint x: 672, endPoint y: 300, distance: 13.0
click at [659, 298] on input "text" at bounding box center [683, 299] width 60 height 20
type input "14.63"
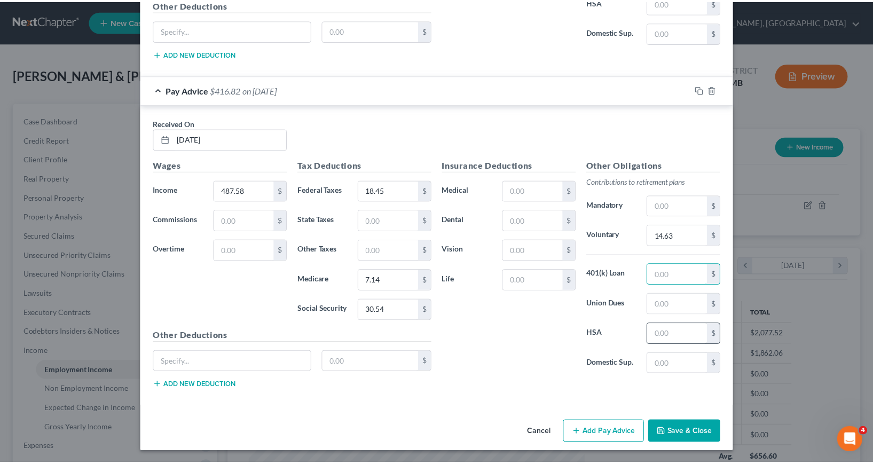
scroll to position [1542, 0]
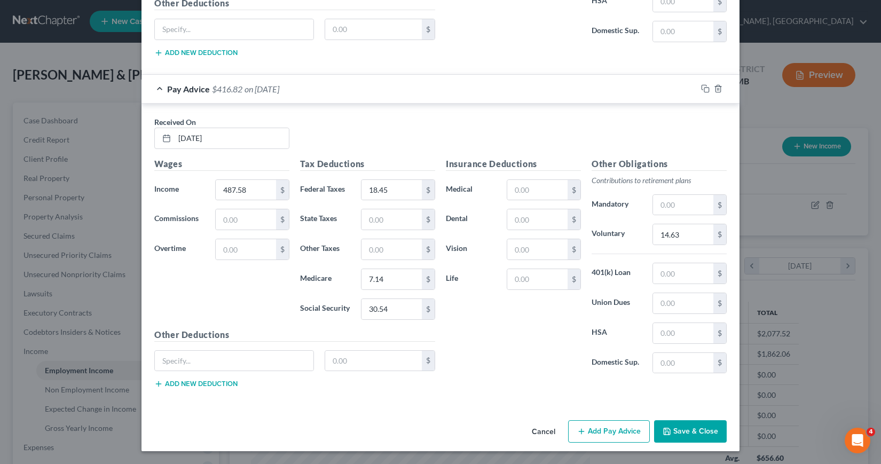
click at [684, 433] on button "Save & Close" at bounding box center [690, 431] width 73 height 22
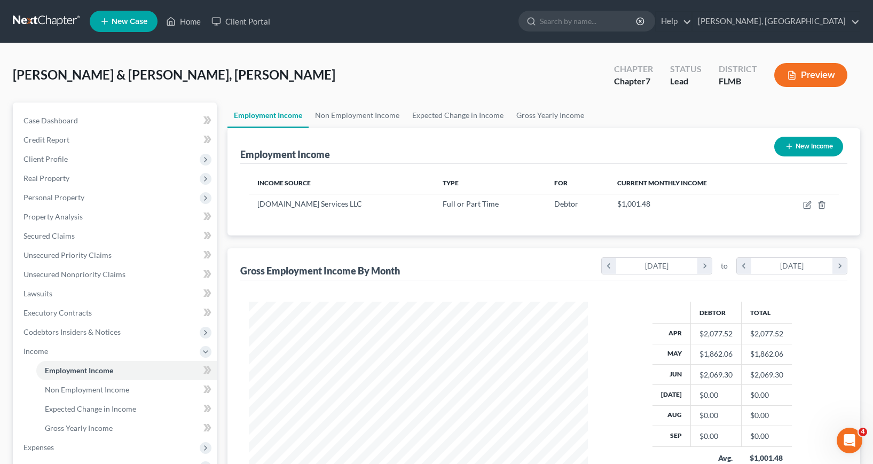
scroll to position [533905, 533739]
